Goal: Information Seeking & Learning: Learn about a topic

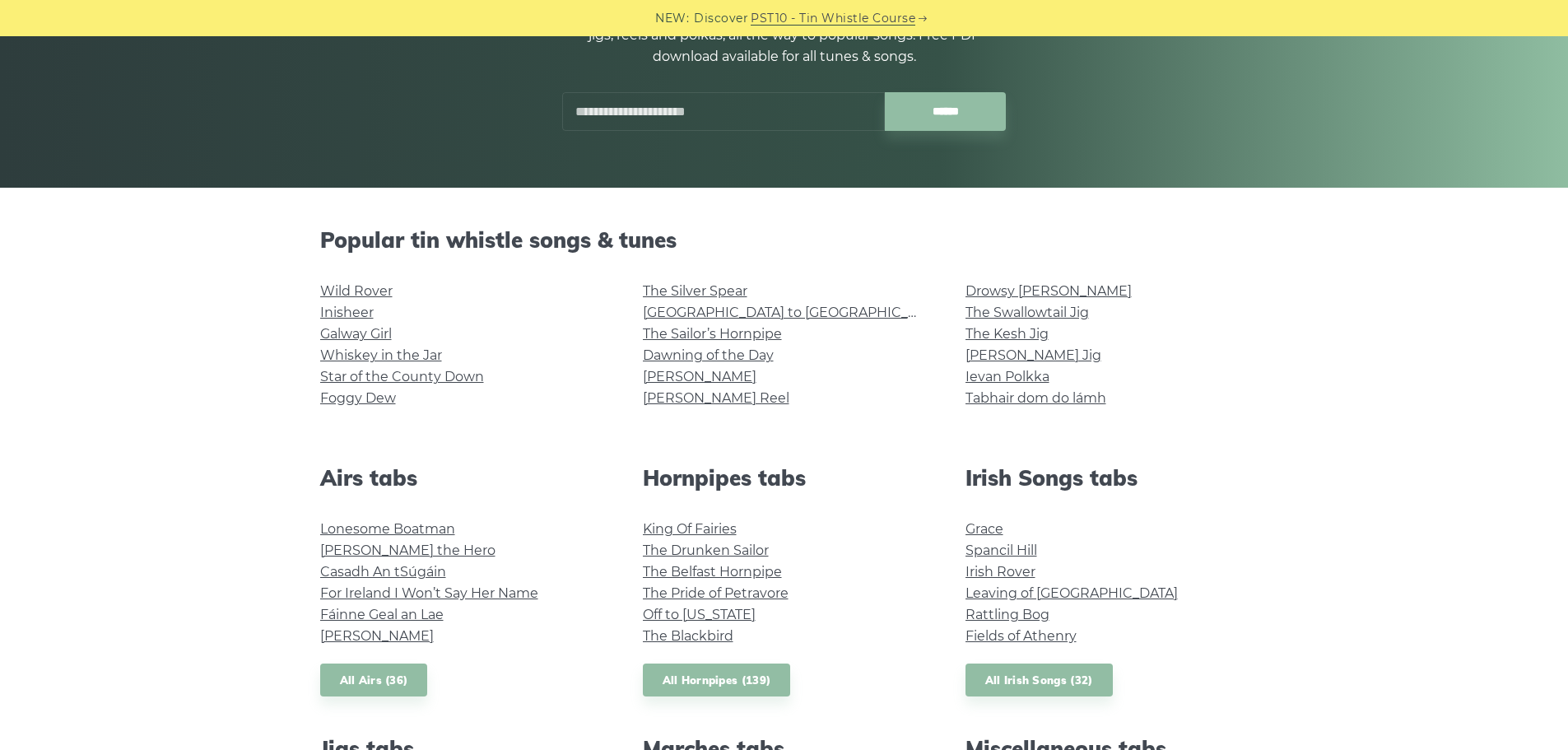
scroll to position [329, 0]
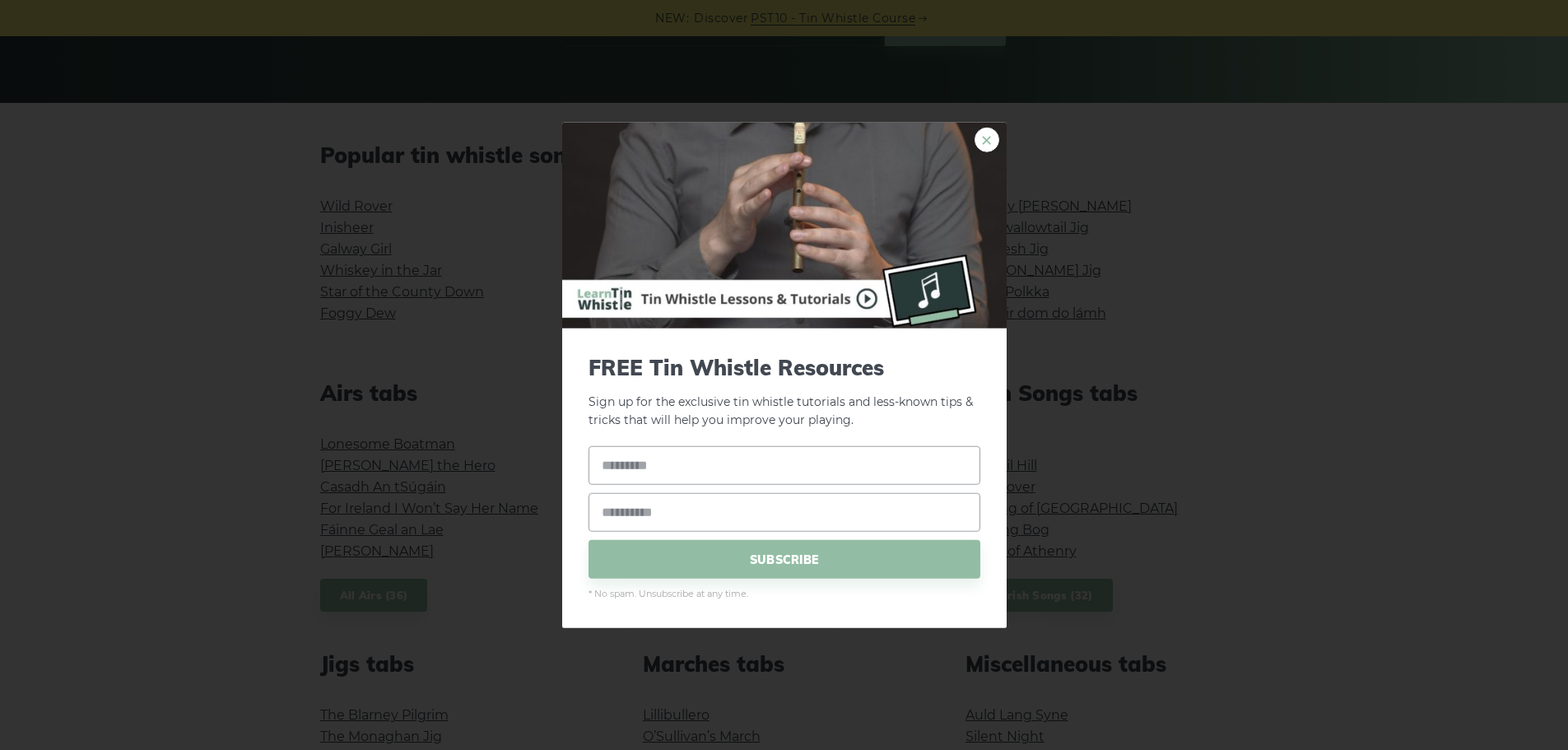
click at [984, 143] on link "×" at bounding box center [987, 139] width 24 height 24
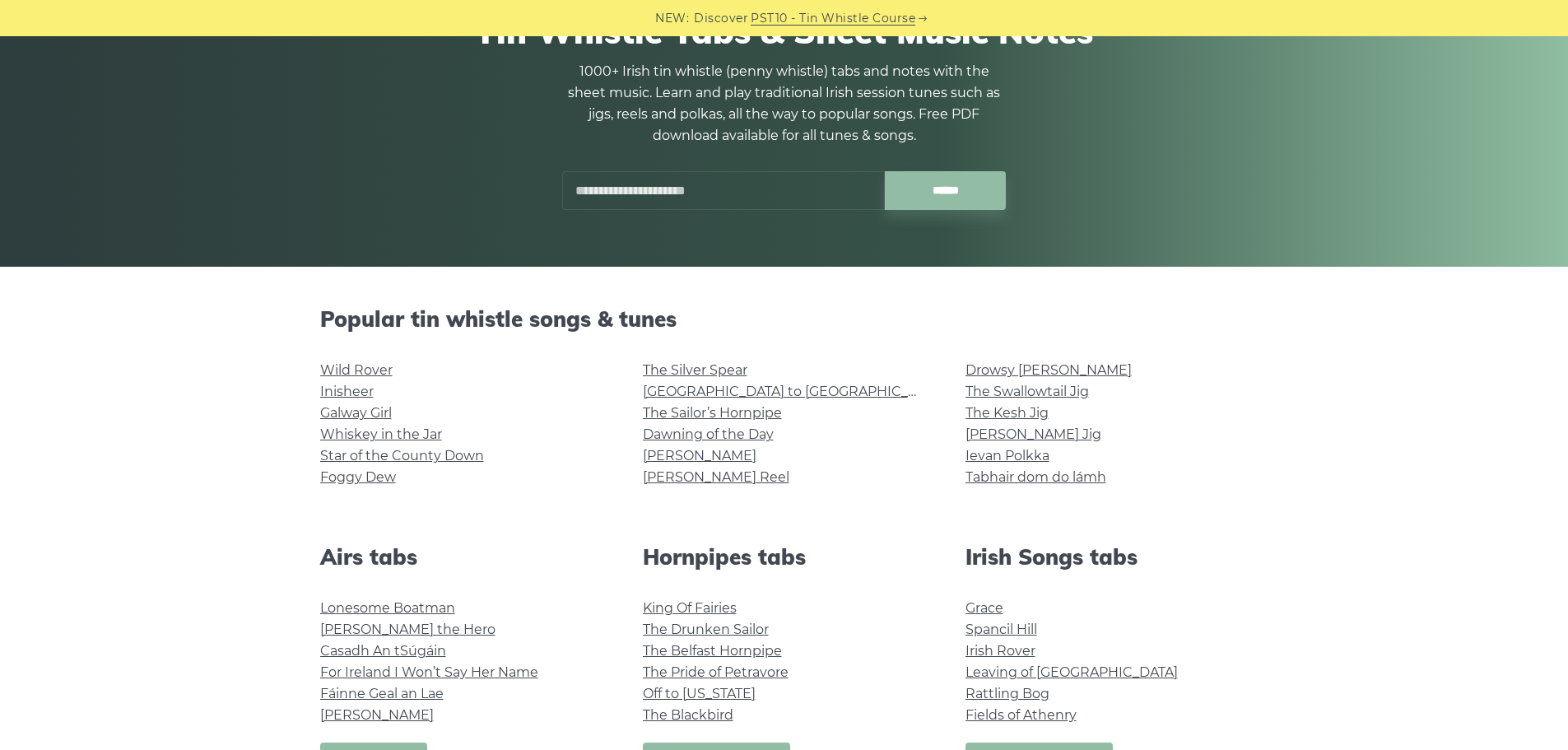
scroll to position [165, 0]
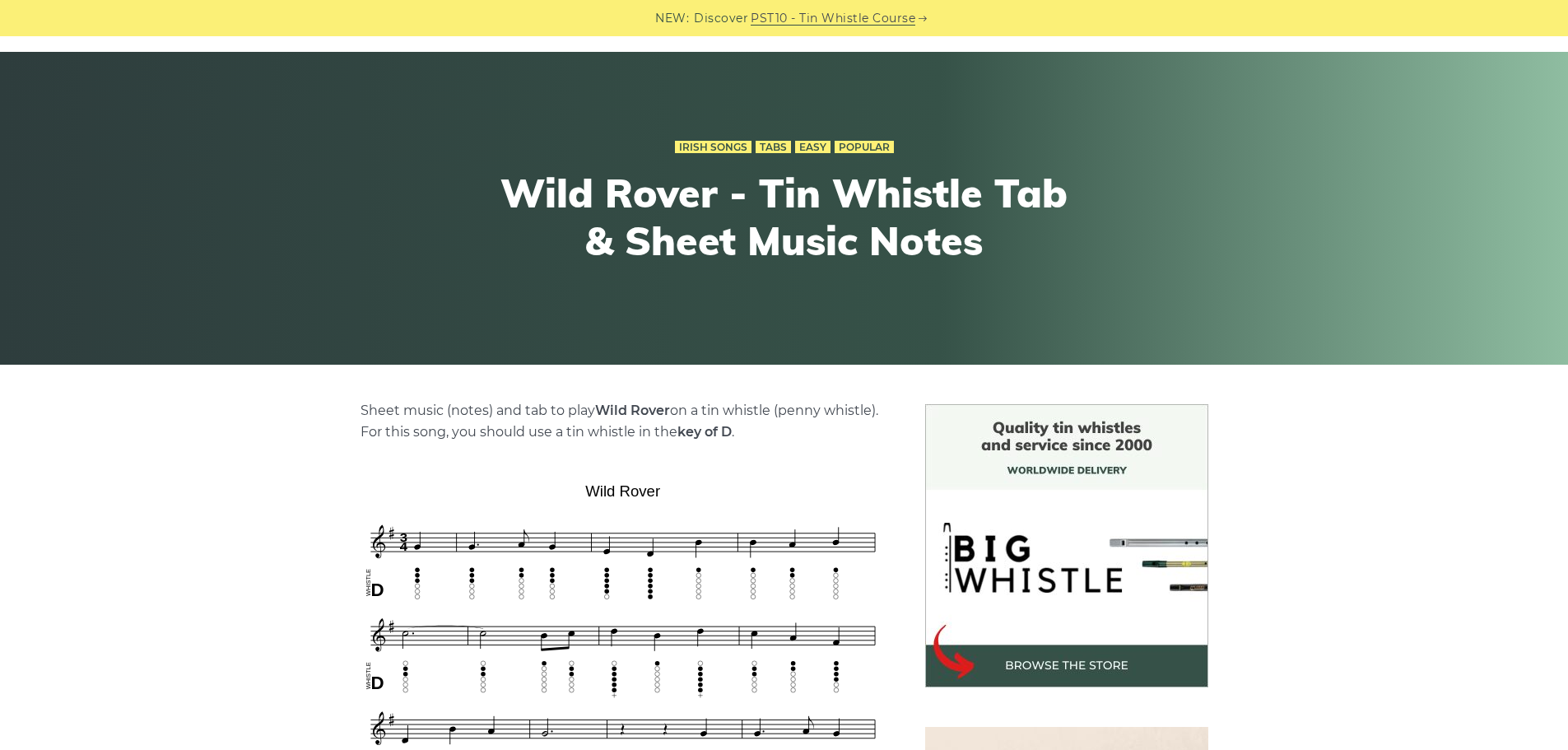
scroll to position [329, 0]
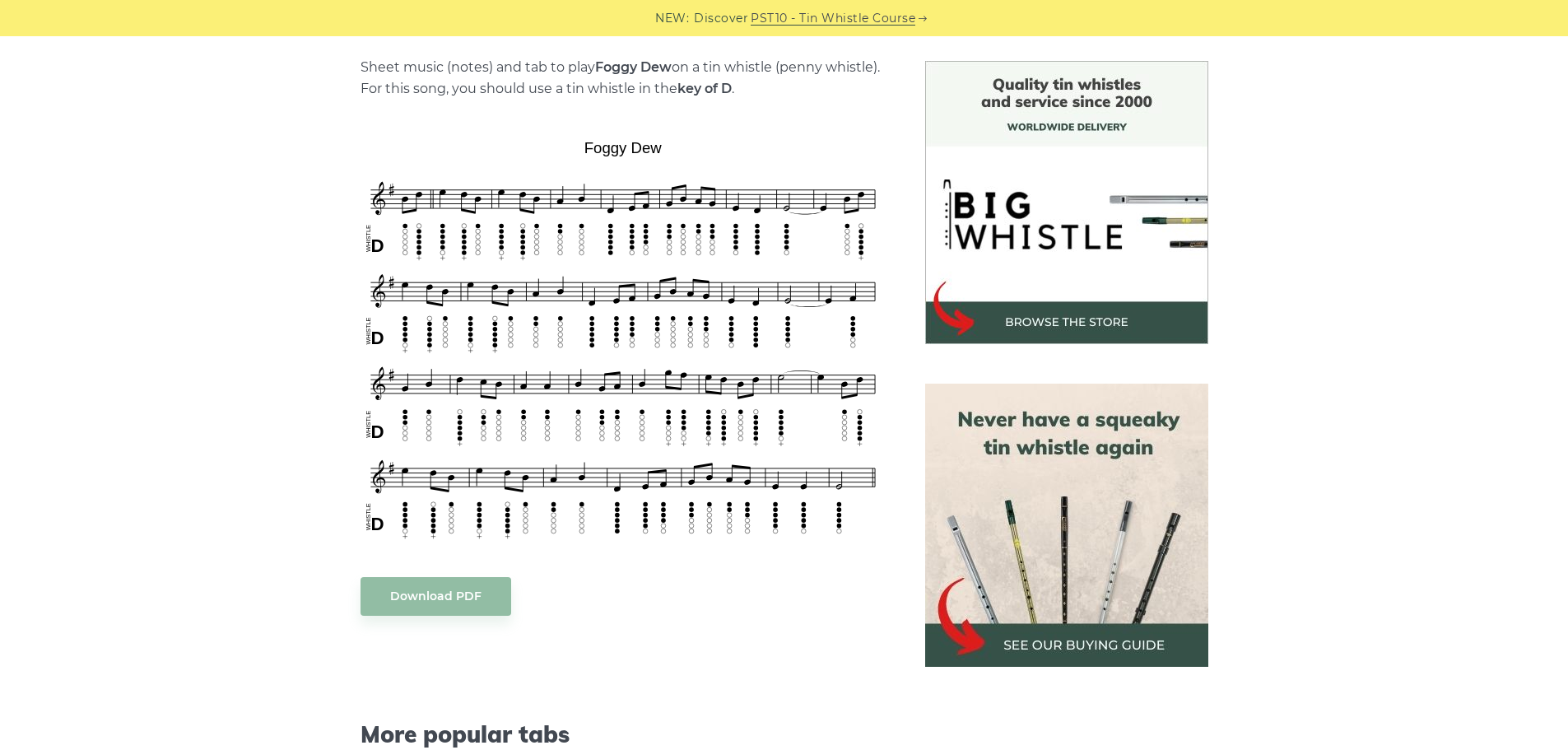
scroll to position [412, 0]
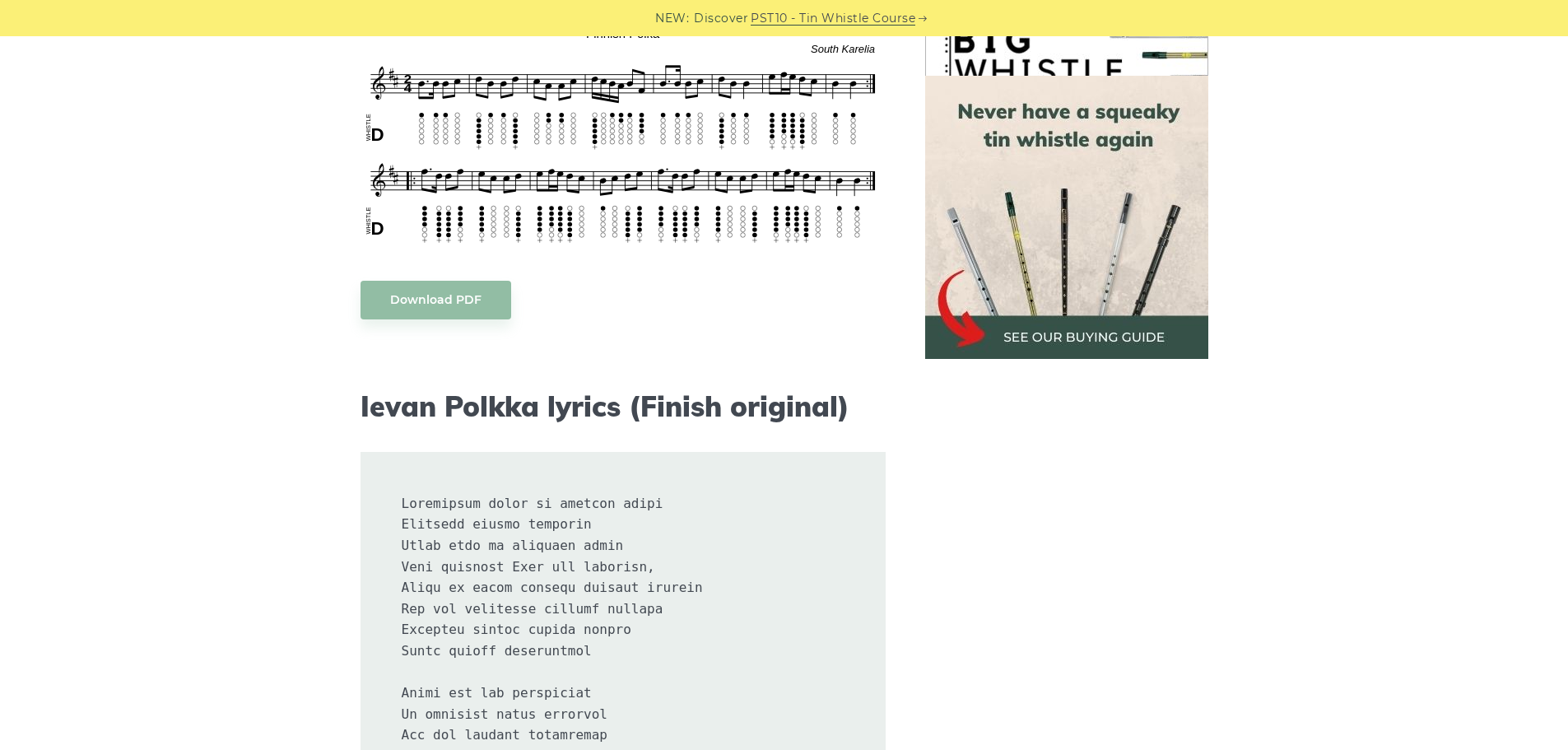
scroll to position [165, 0]
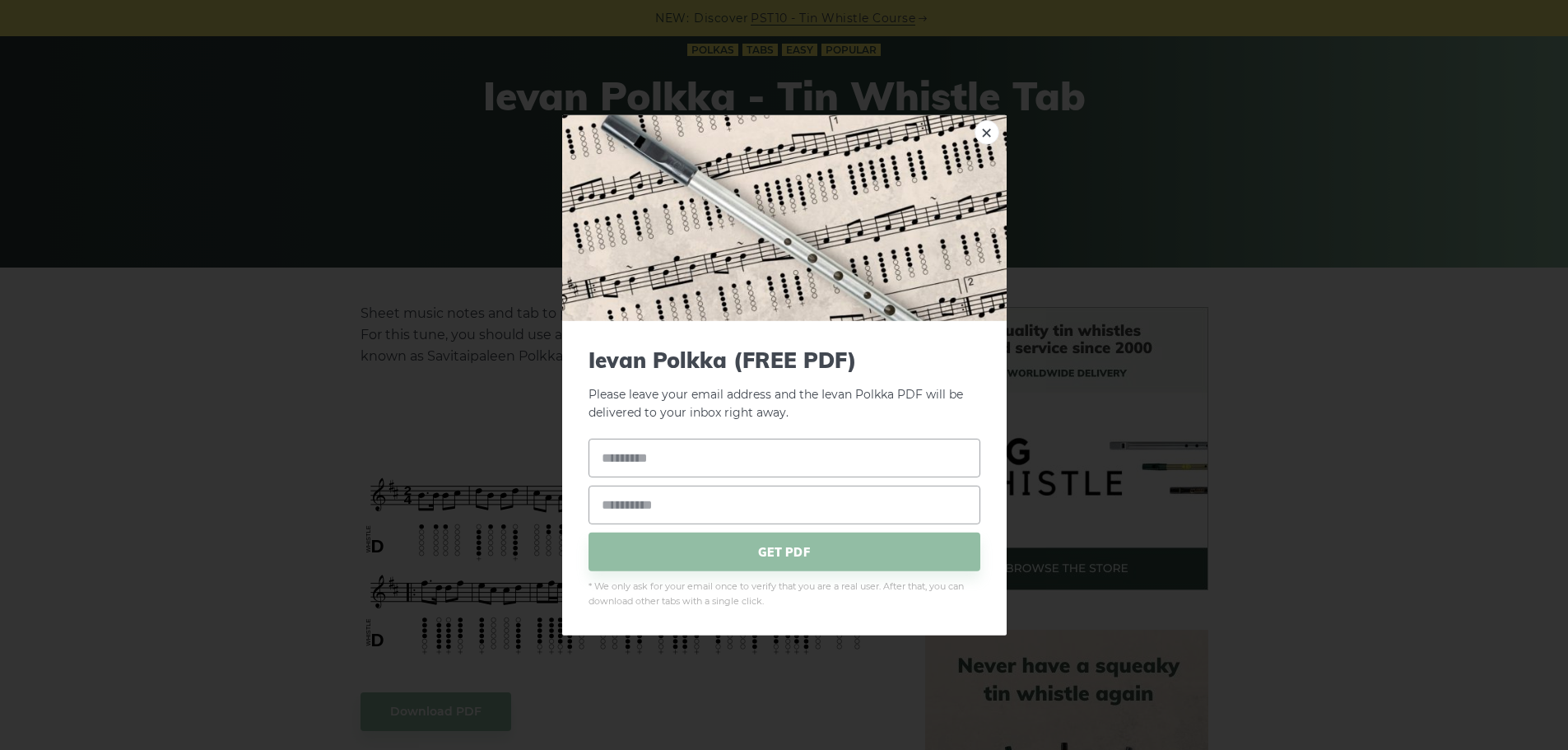
drag, startPoint x: 582, startPoint y: 413, endPoint x: 725, endPoint y: 407, distance: 143.1
drag, startPoint x: 991, startPoint y: 131, endPoint x: 978, endPoint y: 123, distance: 15.3
click at [992, 131] on link "×" at bounding box center [987, 132] width 24 height 24
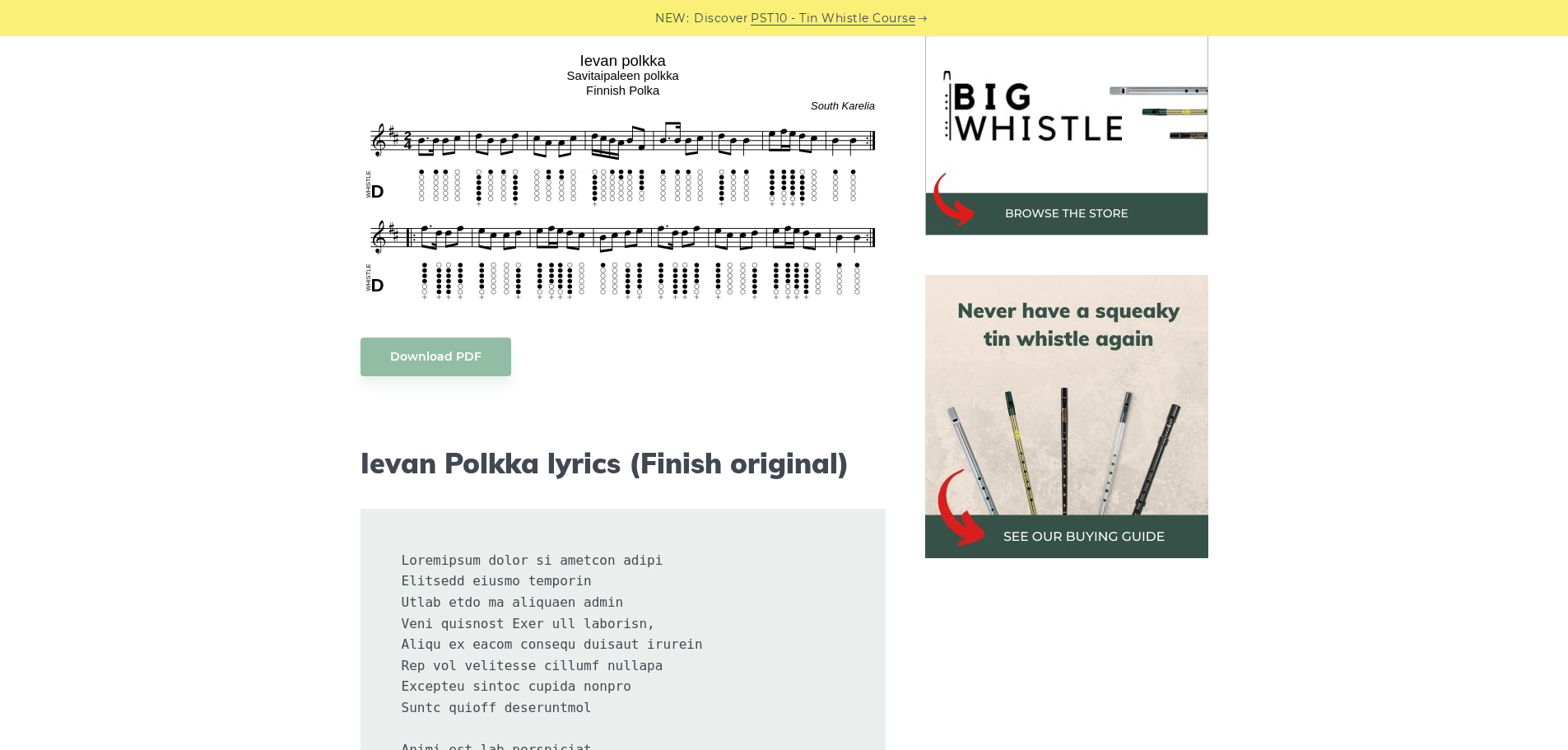
scroll to position [412, 0]
